Goal: Check status: Check status

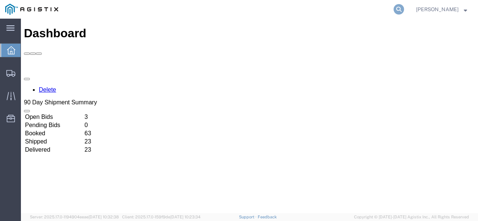
click at [404, 12] on icon at bounding box center [398, 9] width 10 height 10
click at [353, 9] on input "search" at bounding box center [279, 9] width 227 height 18
paste input "56554241"
type input "56554241"
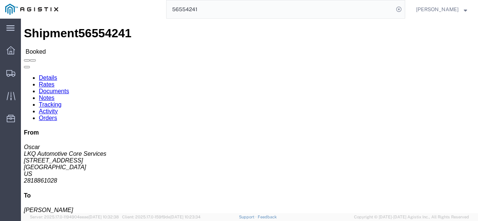
click link "Rates"
